Goal: Information Seeking & Learning: Find specific fact

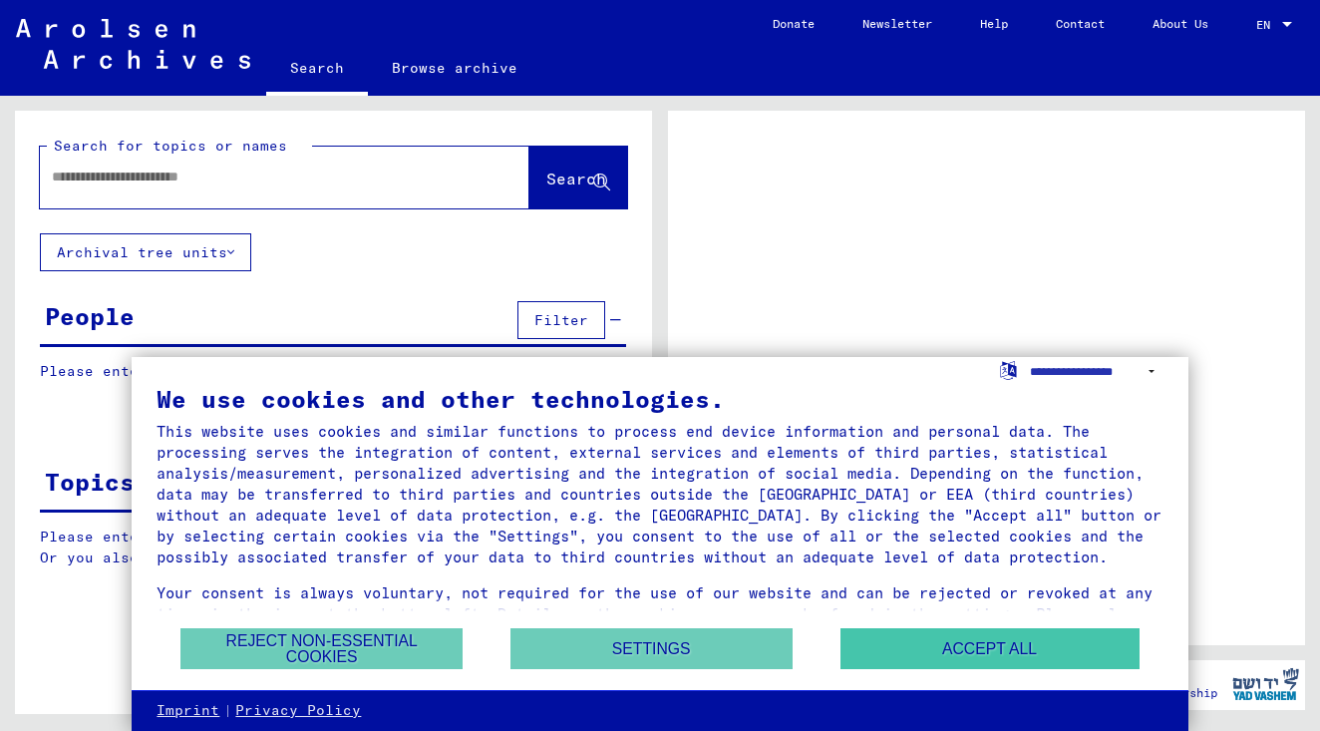
click at [965, 651] on button "Accept all" at bounding box center [990, 648] width 299 height 41
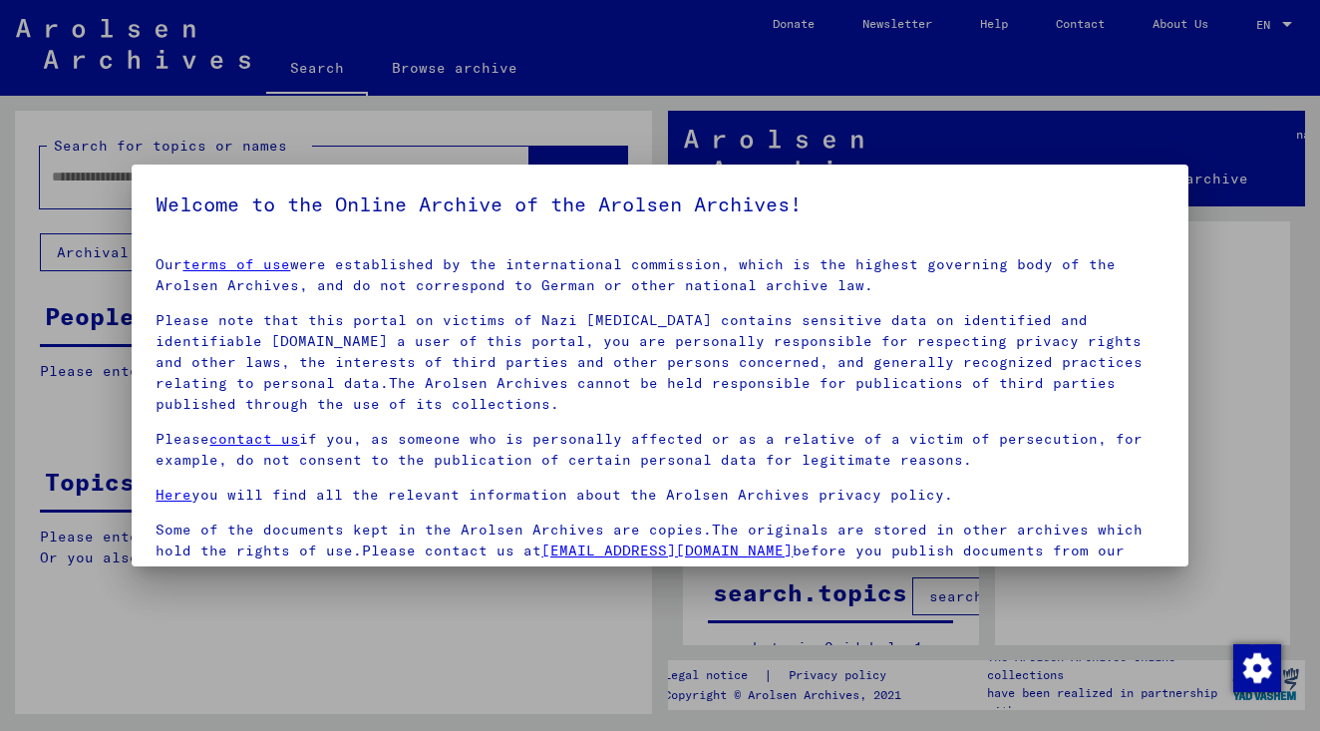
click at [328, 140] on div at bounding box center [660, 365] width 1320 height 731
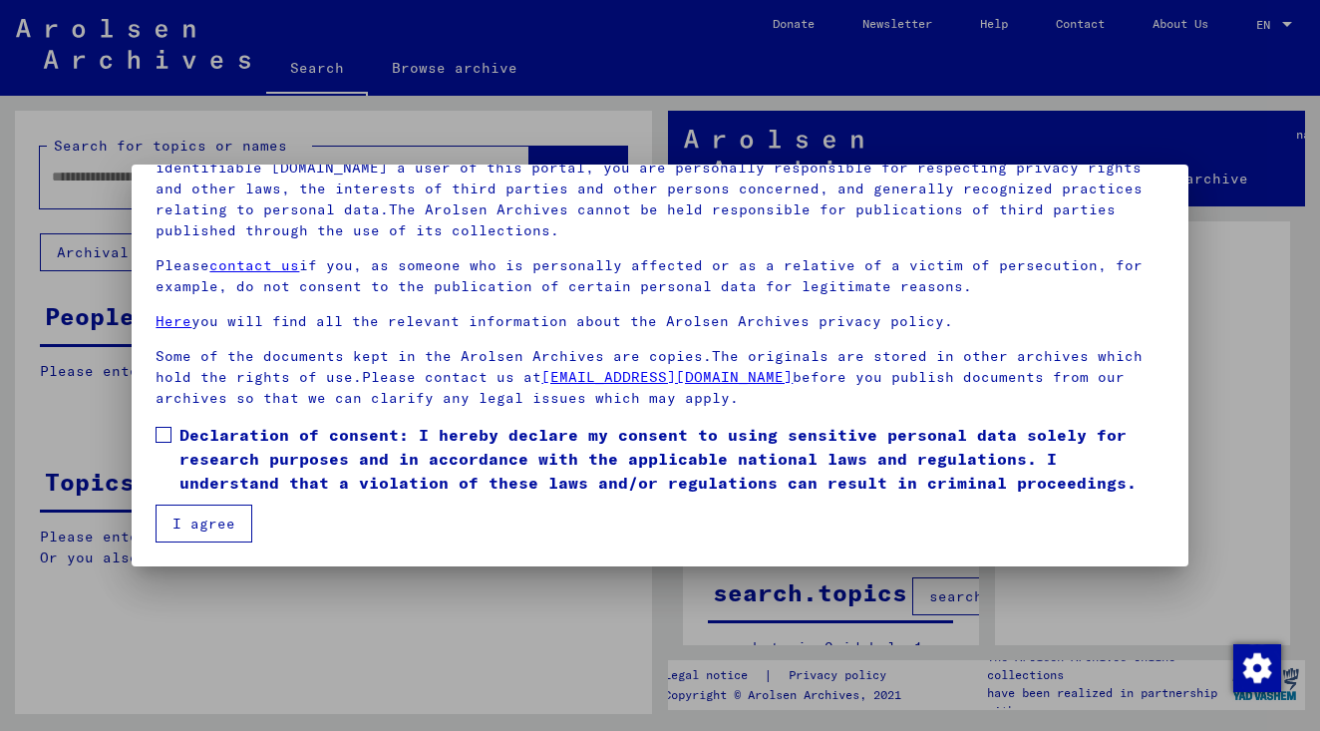
scroll to position [173, 0]
click at [213, 518] on button "I agree" at bounding box center [204, 524] width 97 height 38
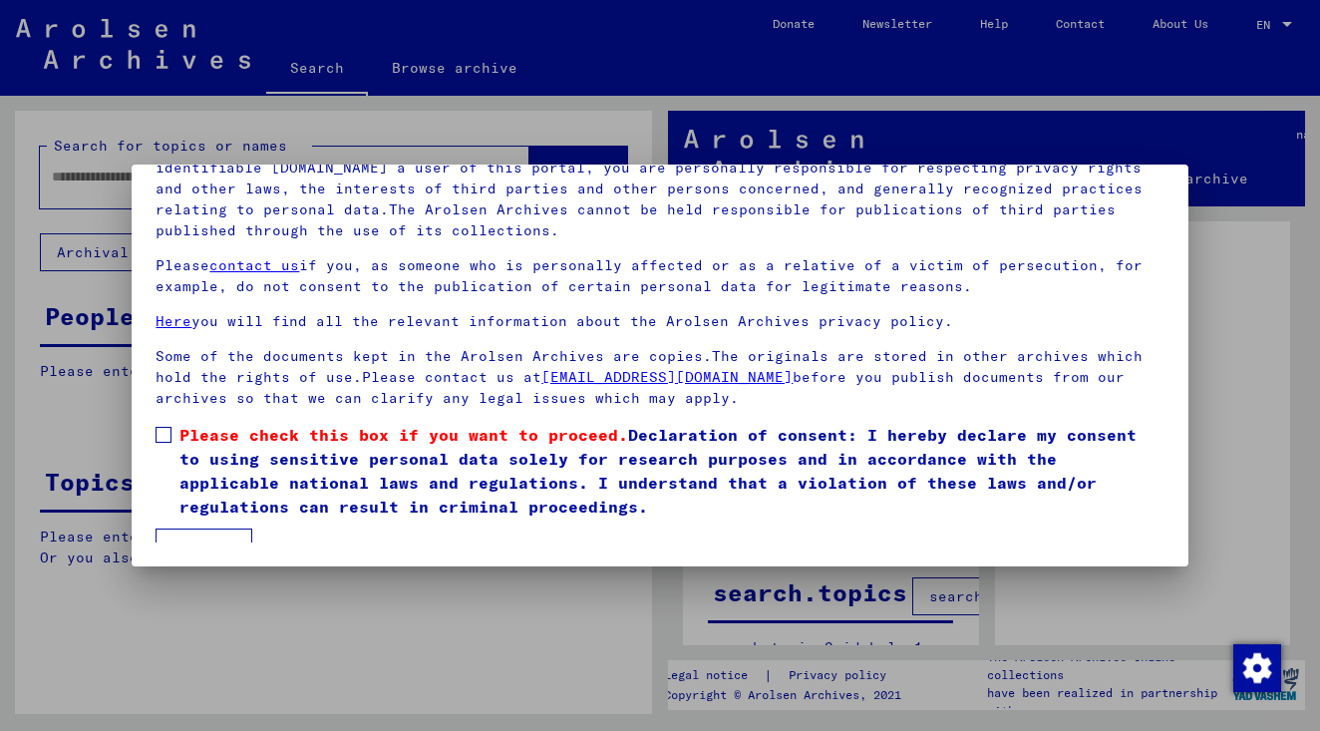
click at [164, 434] on span at bounding box center [164, 435] width 16 height 16
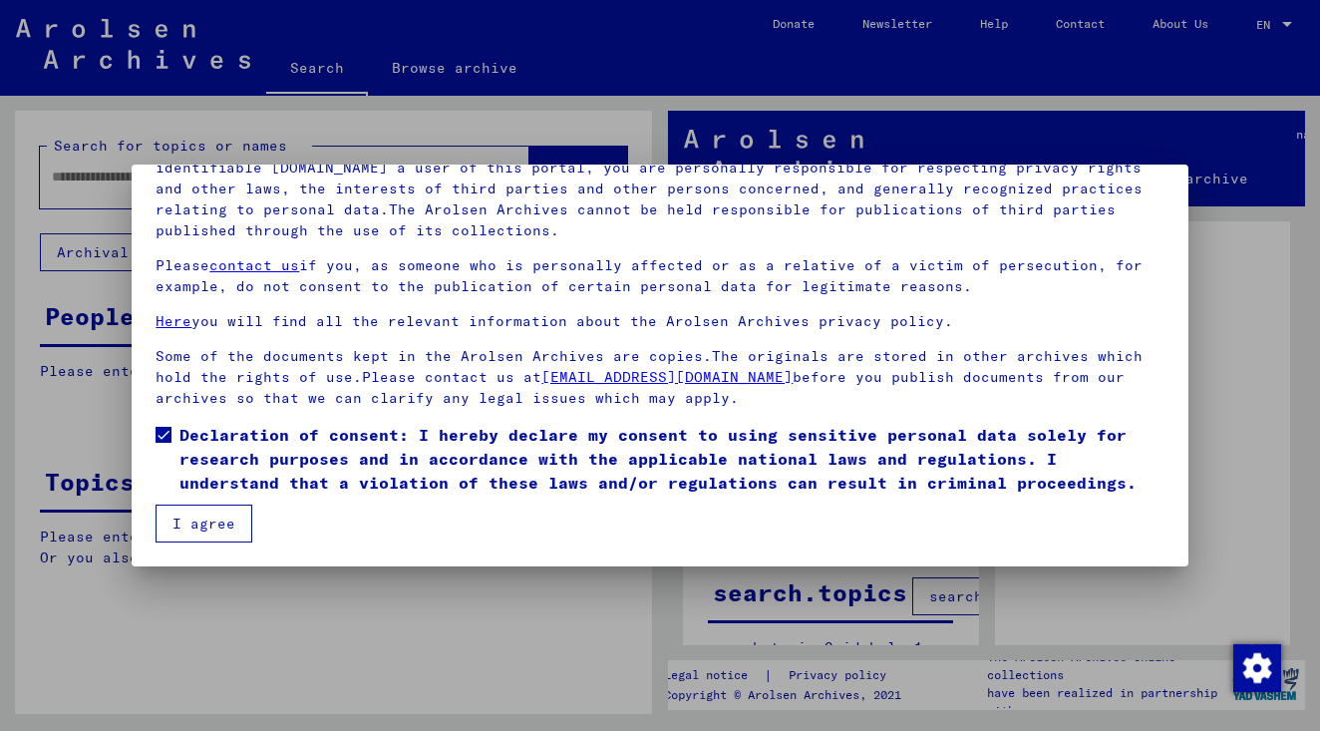
click at [201, 528] on button "I agree" at bounding box center [204, 524] width 97 height 38
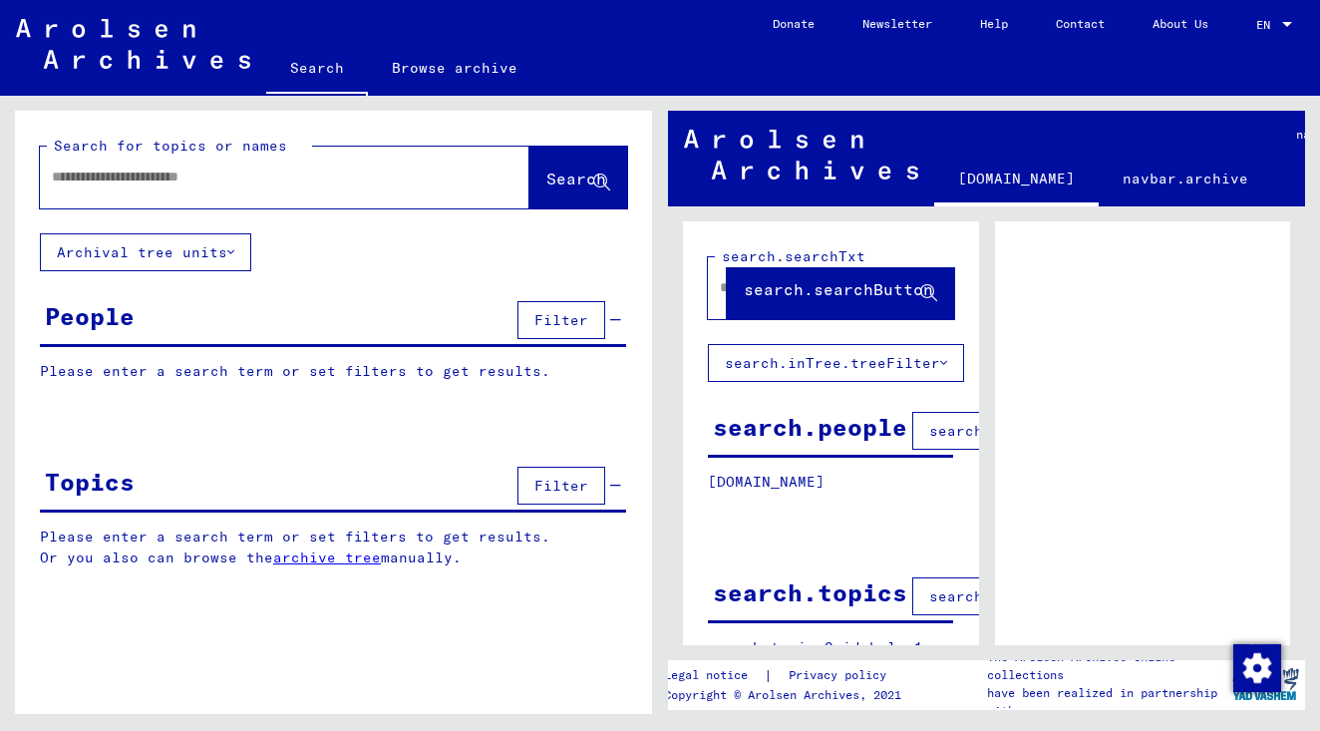
click at [76, 174] on input "text" at bounding box center [267, 177] width 430 height 21
drag, startPoint x: 2, startPoint y: 175, endPoint x: 86, endPoint y: 178, distance: 83.9
click at [86, 178] on input "**********" at bounding box center [267, 177] width 430 height 21
click at [208, 175] on input "**********" at bounding box center [267, 177] width 430 height 21
type input "**********"
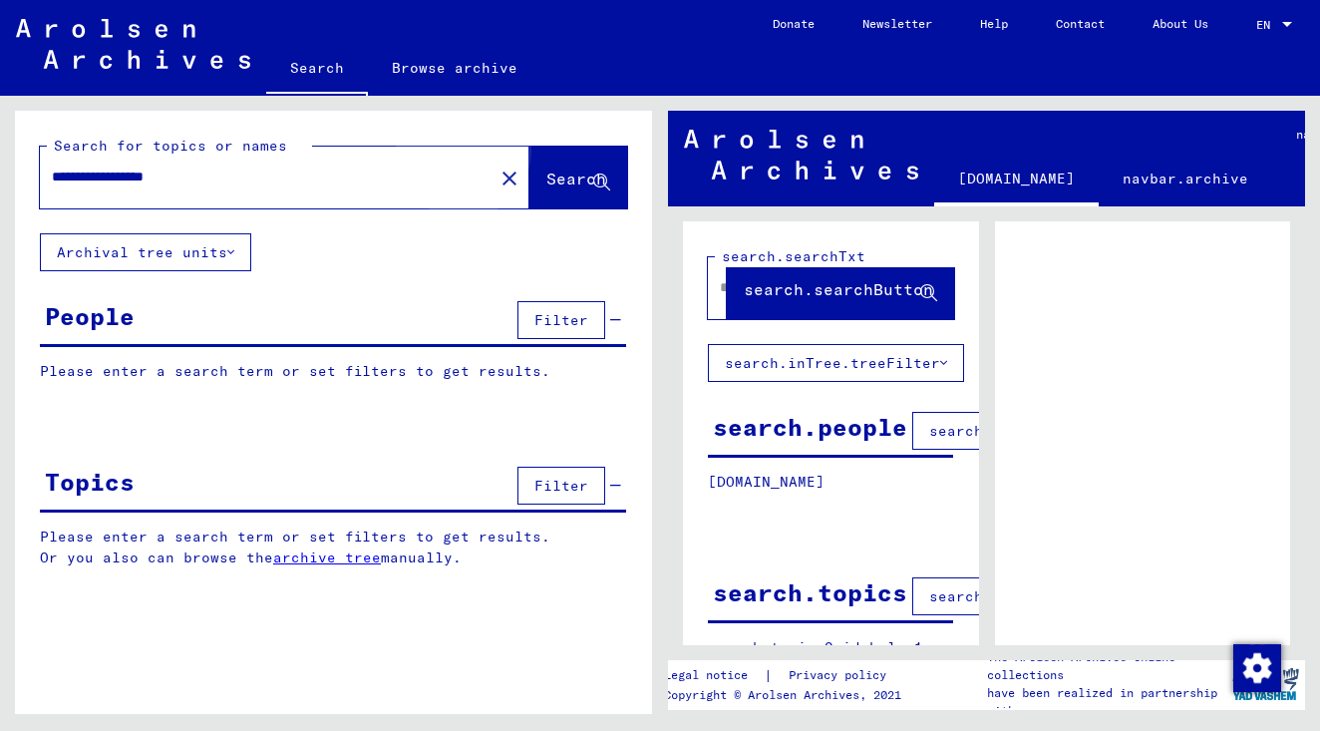
click at [546, 174] on span "Search" at bounding box center [576, 179] width 60 height 20
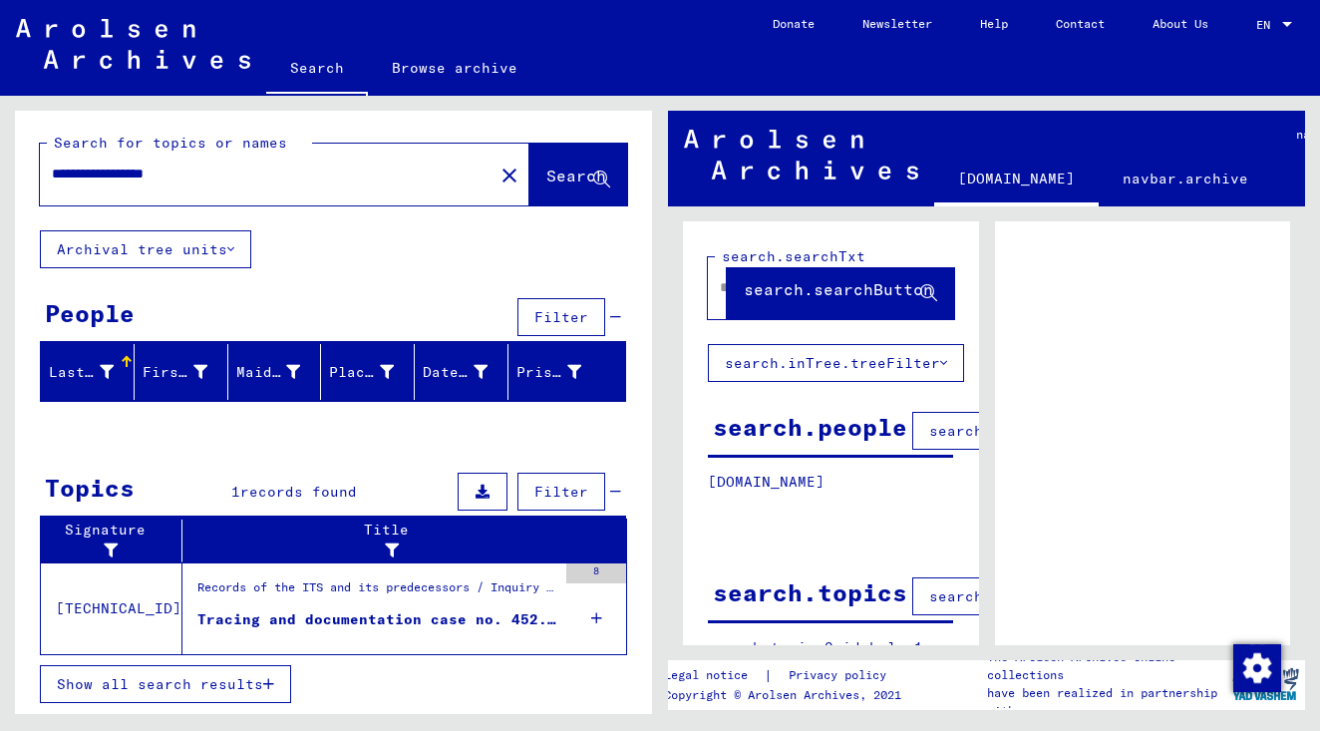
click at [487, 491] on icon at bounding box center [483, 492] width 14 height 14
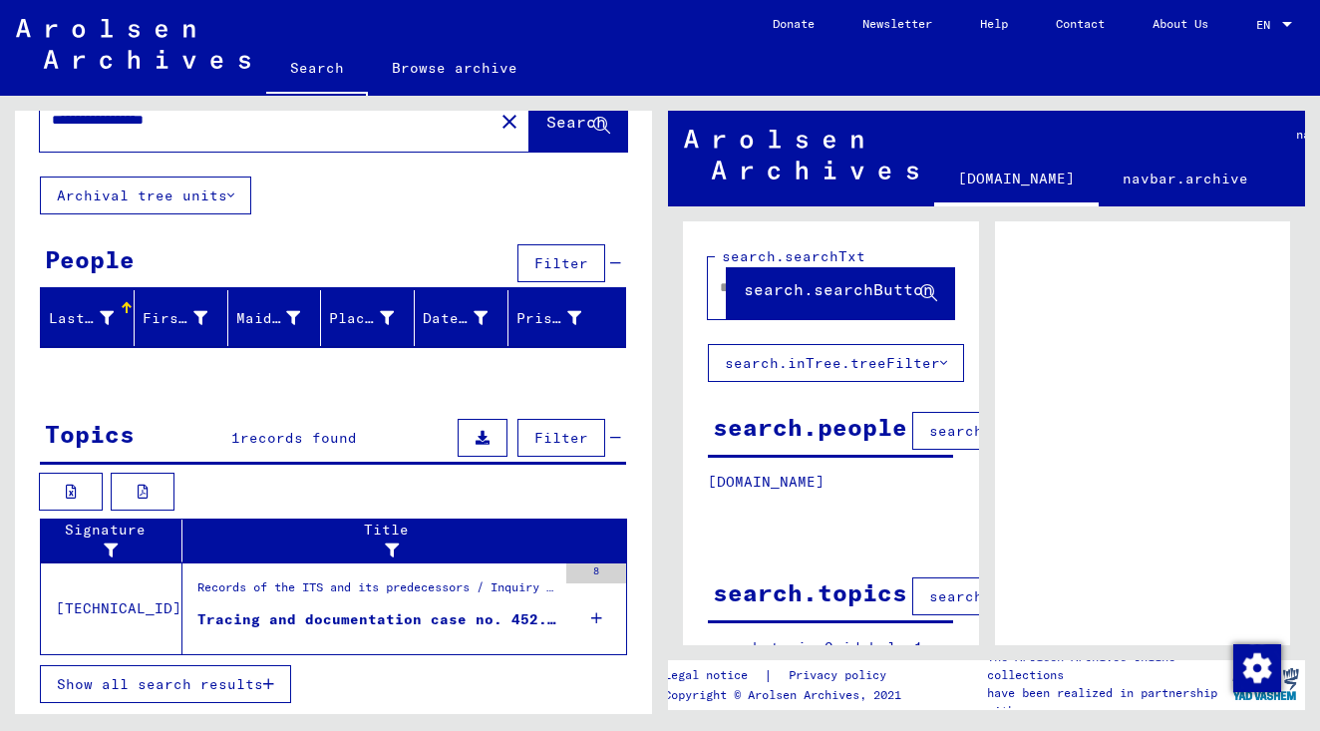
scroll to position [57, 0]
click at [145, 486] on icon at bounding box center [143, 492] width 11 height 14
click at [419, 616] on div "Tracing and documentation case no. 452.543 for [PERSON_NAME] born [DEMOGRAPHIC_…" at bounding box center [376, 619] width 359 height 21
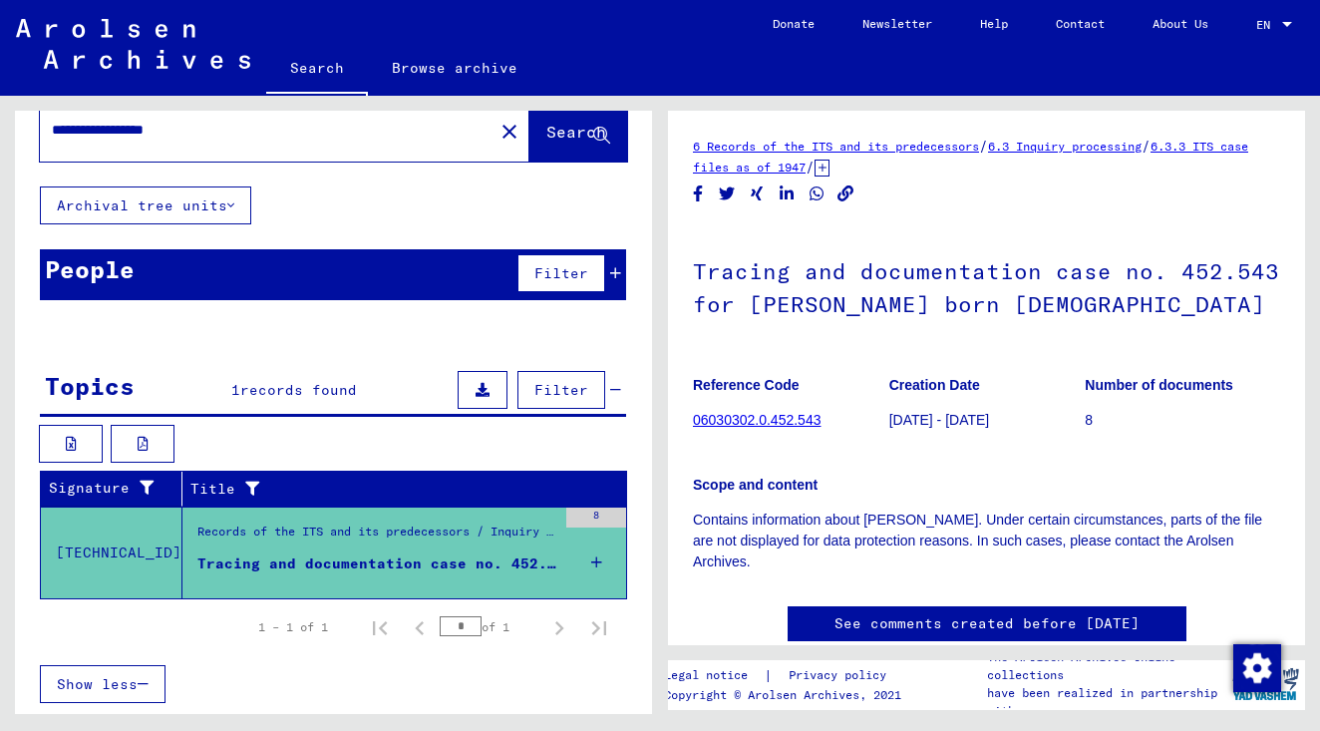
click at [745, 419] on link "06030302.0.452.543" at bounding box center [757, 420] width 128 height 16
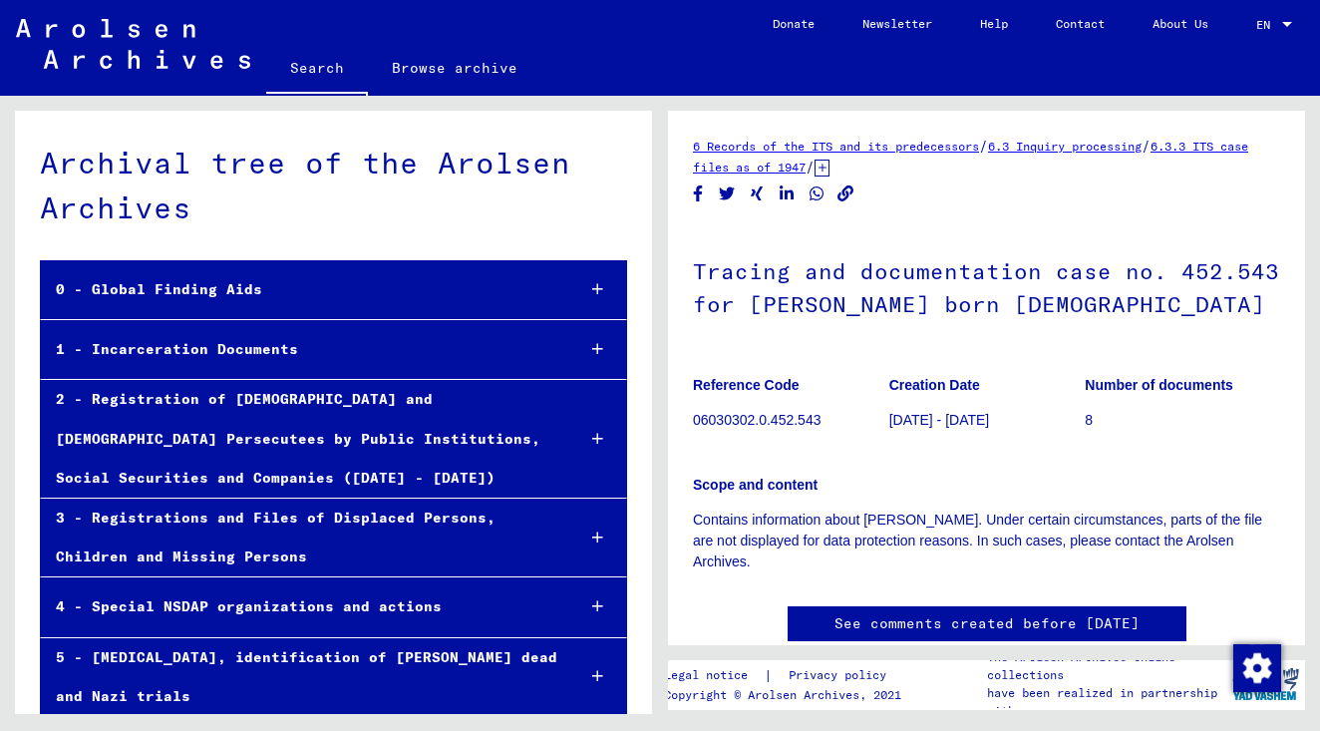
scroll to position [36988, 0]
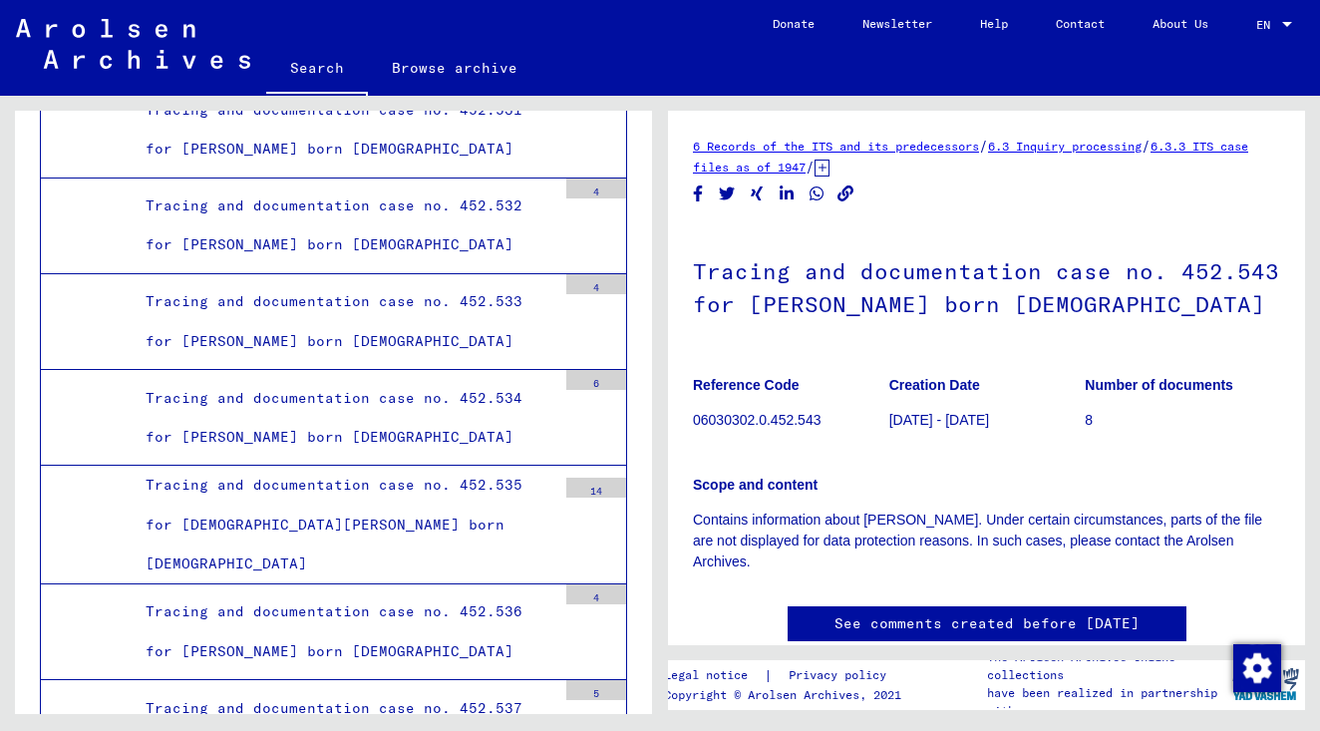
click at [944, 613] on link "See comments created before [DATE]" at bounding box center [987, 623] width 305 height 21
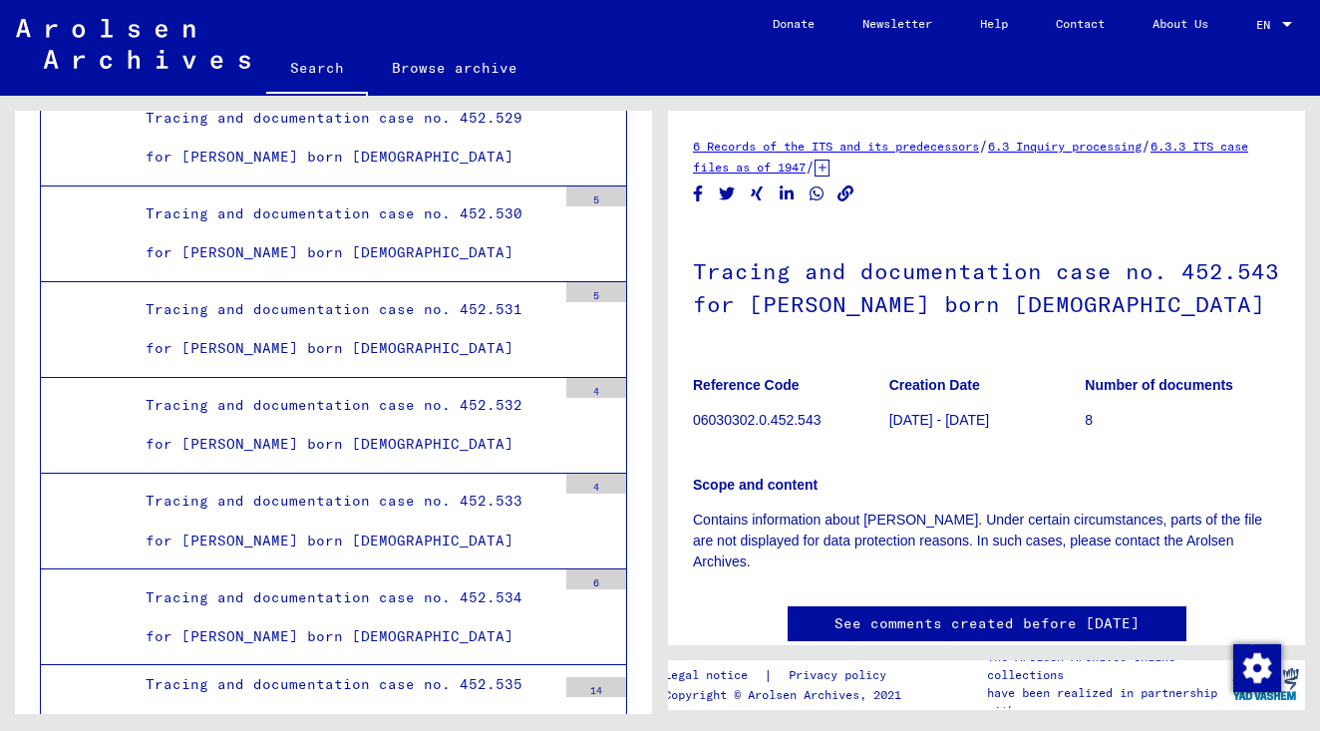
scroll to position [36793, 0]
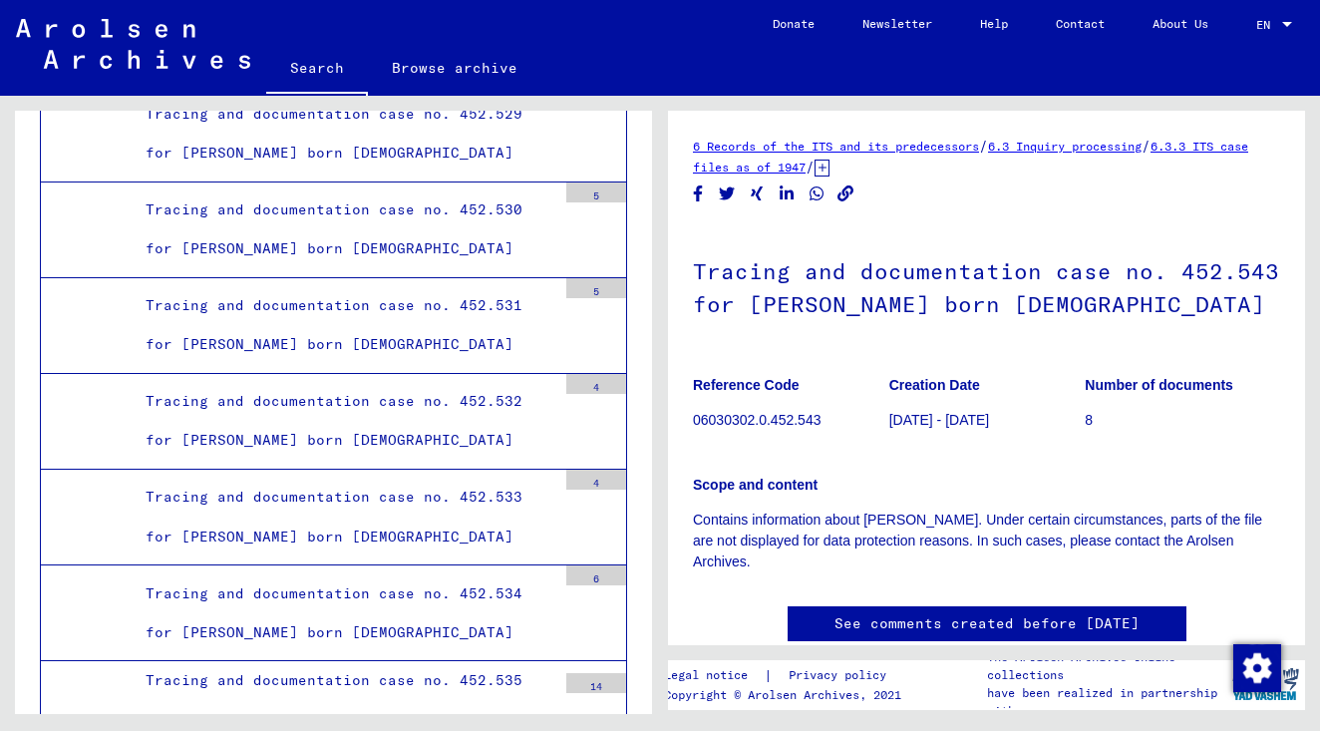
click at [1287, 23] on div at bounding box center [1287, 24] width 10 height 5
click at [1247, 70] on span "Deutsch" at bounding box center [1237, 70] width 49 height 15
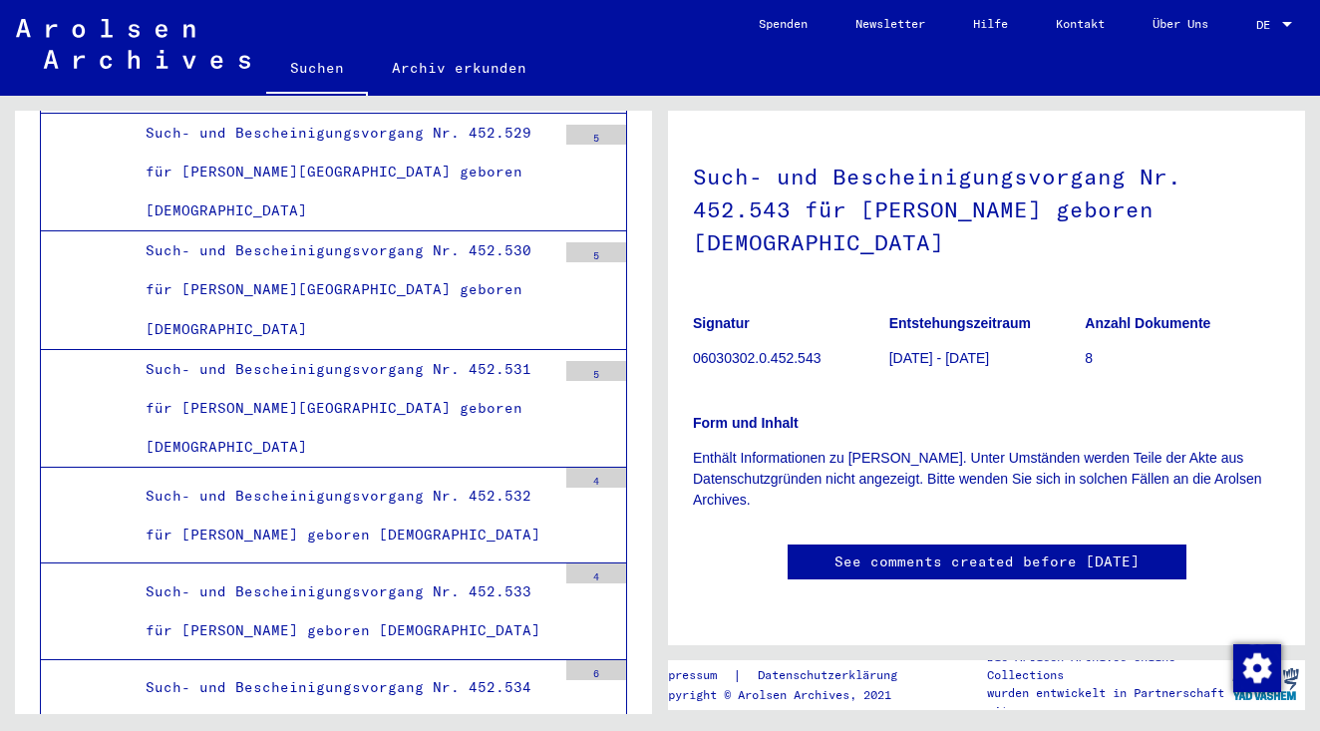
scroll to position [36852, 0]
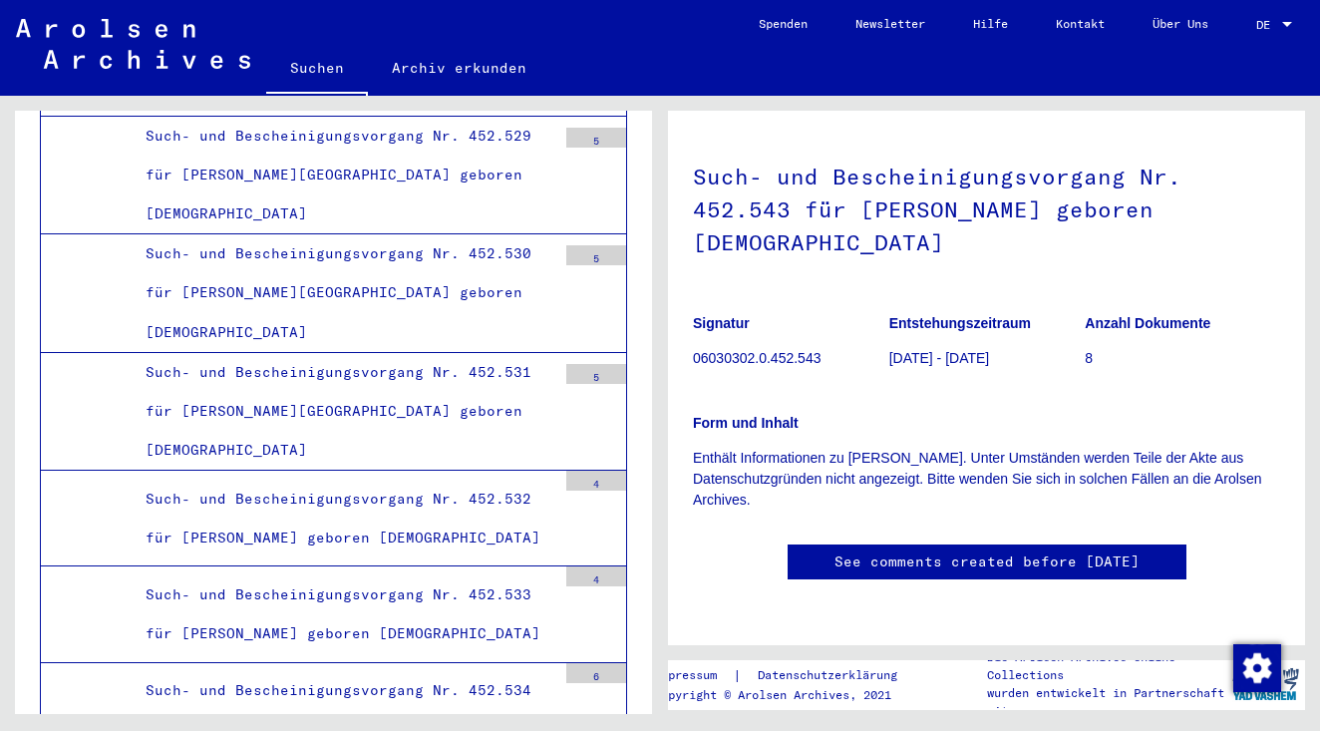
click at [1169, 21] on link "Über Uns" at bounding box center [1181, 24] width 104 height 48
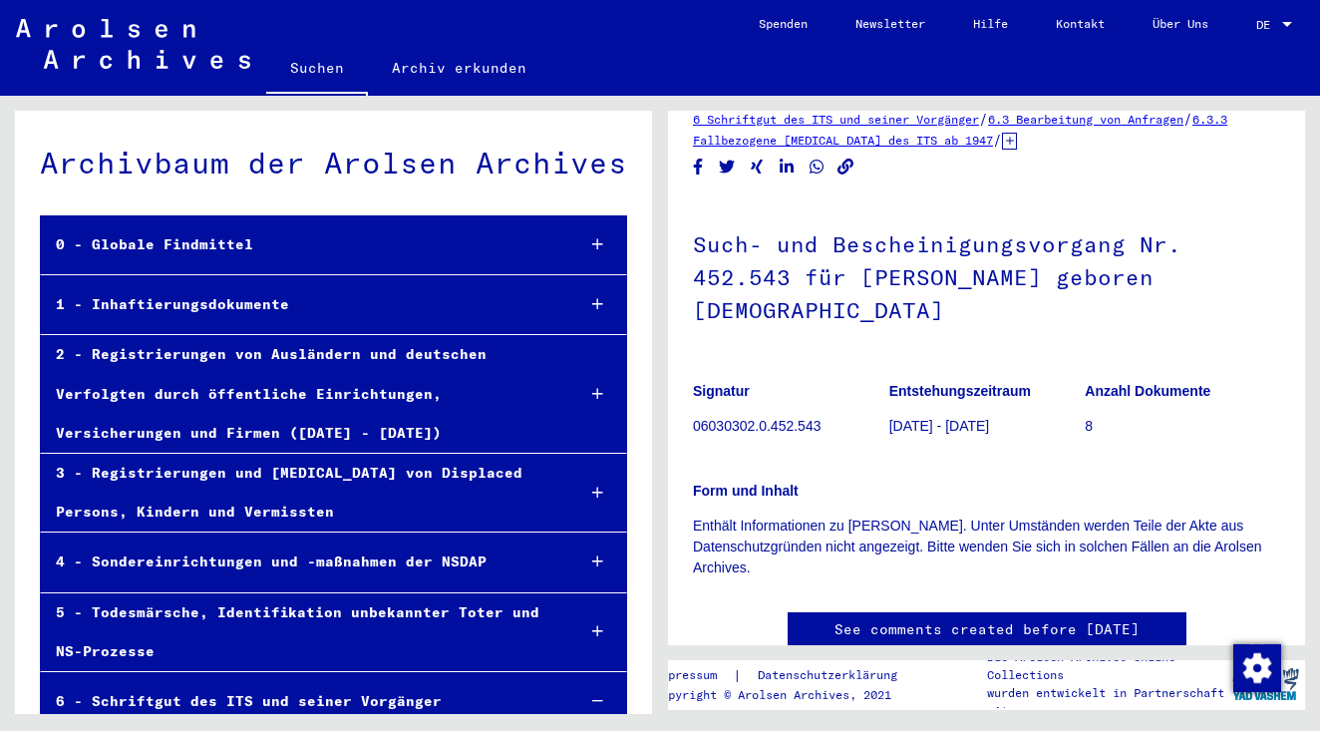
scroll to position [0, 0]
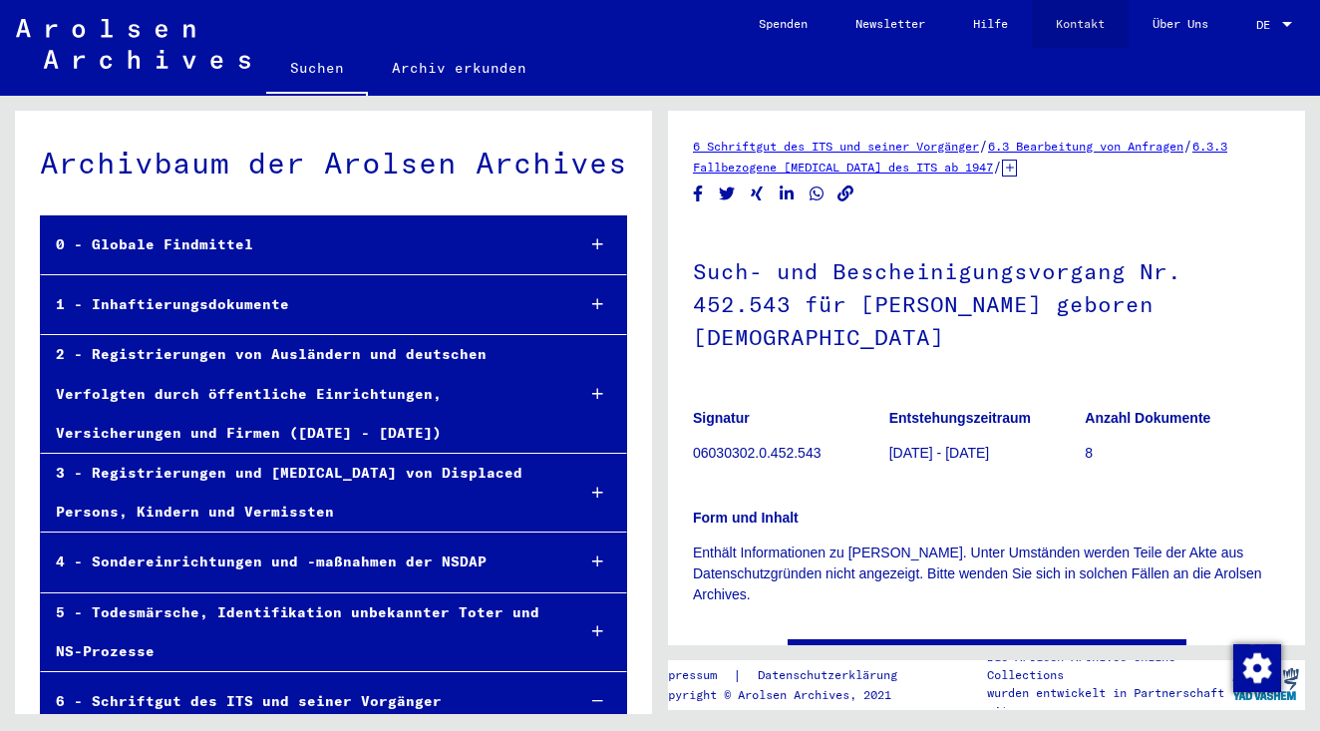
click at [1073, 21] on link "Kontakt" at bounding box center [1080, 24] width 97 height 48
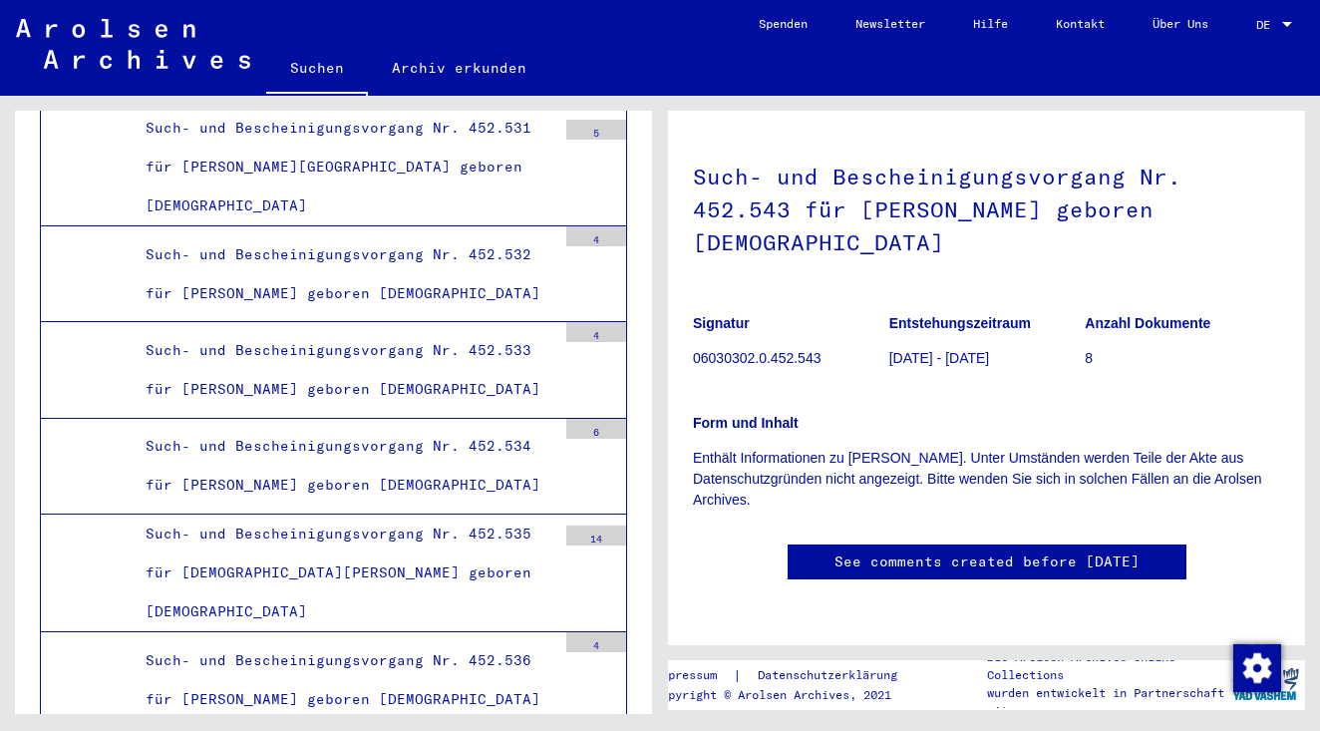
scroll to position [117, 0]
click at [1072, 20] on link "Kontakt" at bounding box center [1080, 24] width 97 height 48
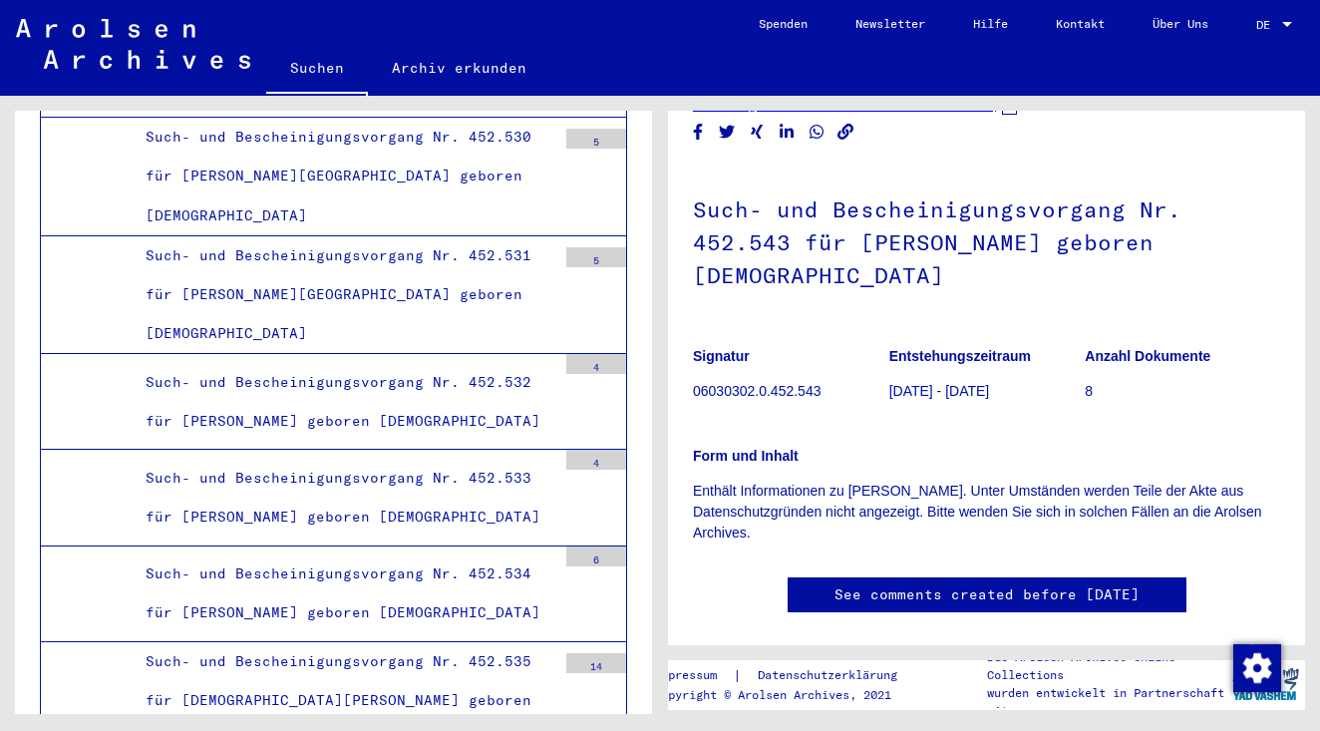
scroll to position [58, 0]
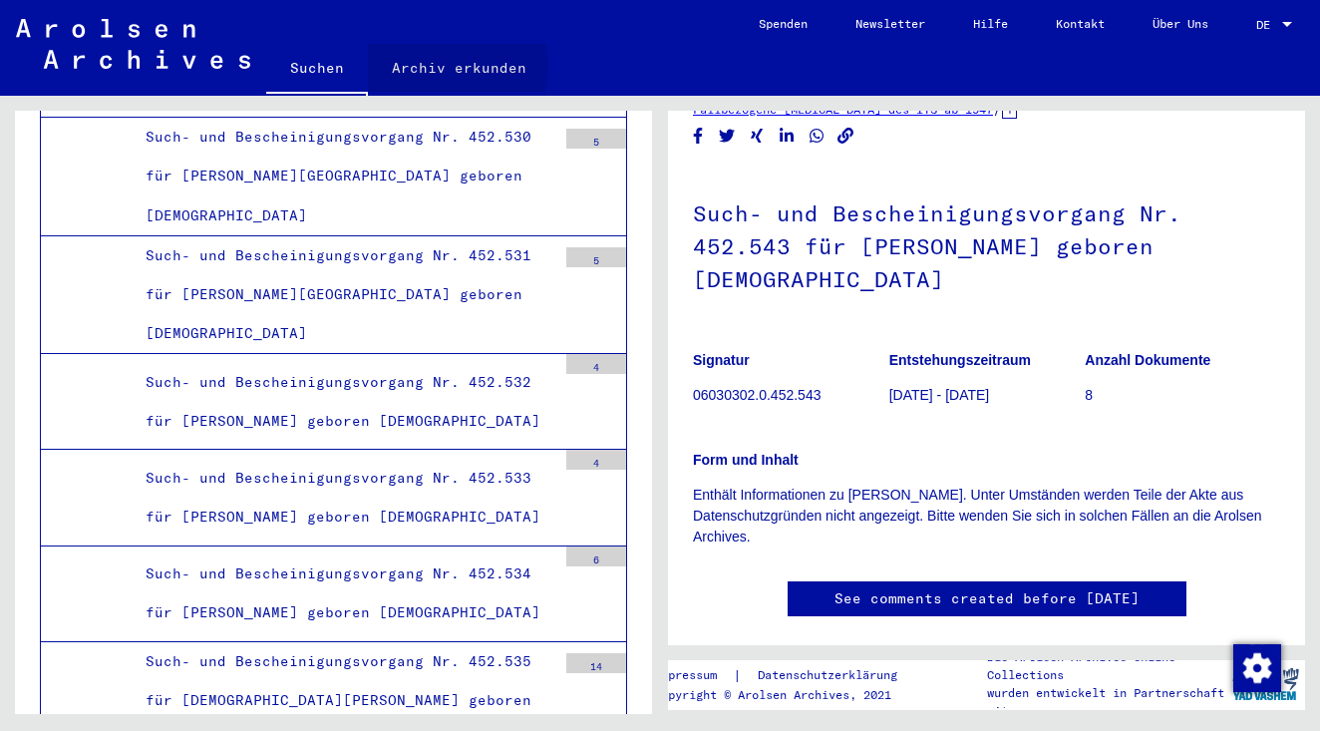
click at [452, 67] on link "Archiv erkunden" at bounding box center [459, 68] width 182 height 48
